Goal: Task Accomplishment & Management: Manage account settings

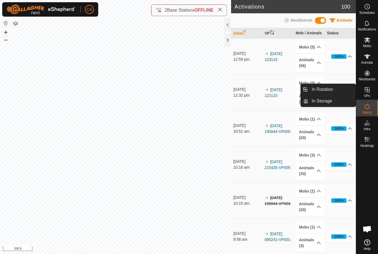
click at [334, 89] on link "In Rotation" at bounding box center [331, 89] width 47 height 11
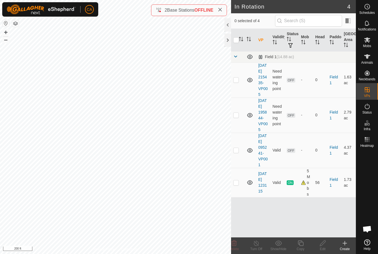
click at [241, 84] on td at bounding box center [237, 79] width 13 height 35
click at [239, 244] on delete-svg-icon at bounding box center [234, 243] width 22 height 7
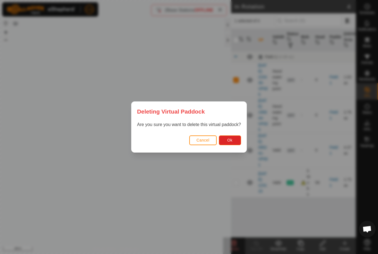
click at [239, 142] on button "Ok" at bounding box center [230, 140] width 22 height 10
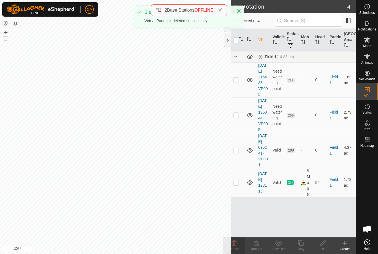
checkbox input "false"
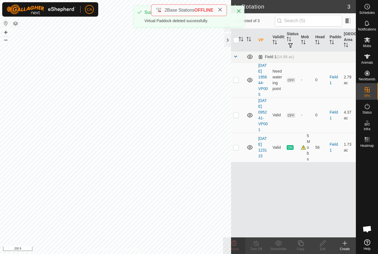
click at [237, 81] on p-checkbox at bounding box center [236, 79] width 6 height 4
checkbox input "true"
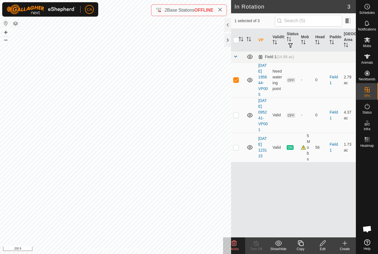
click at [235, 245] on icon at bounding box center [234, 243] width 5 height 6
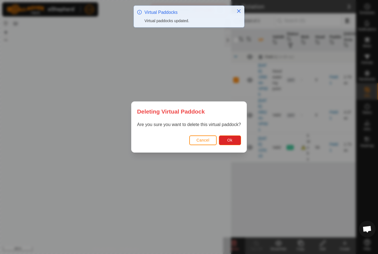
click at [236, 143] on button "Ok" at bounding box center [230, 140] width 22 height 10
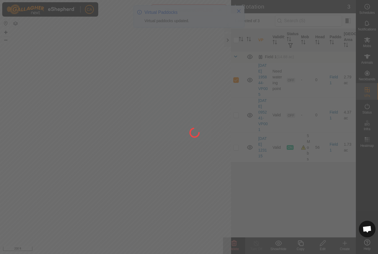
checkbox input "false"
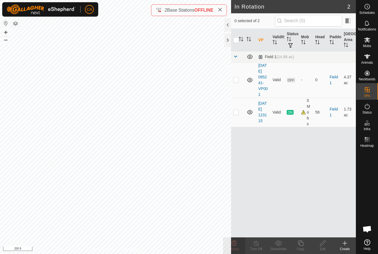
click at [238, 82] on p-checkbox at bounding box center [236, 79] width 6 height 4
click at [235, 244] on icon at bounding box center [234, 243] width 5 height 6
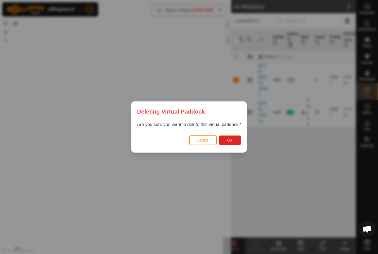
click at [235, 145] on button "Ok" at bounding box center [230, 140] width 22 height 10
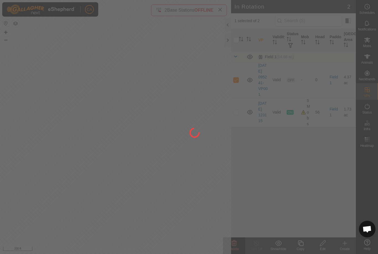
checkbox input "false"
